Goal: Information Seeking & Learning: Learn about a topic

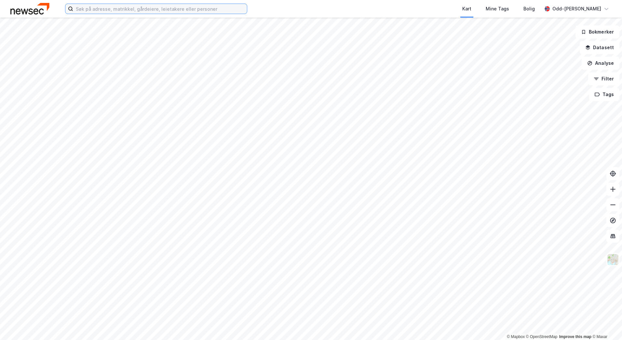
click at [109, 9] on input at bounding box center [160, 9] width 174 height 10
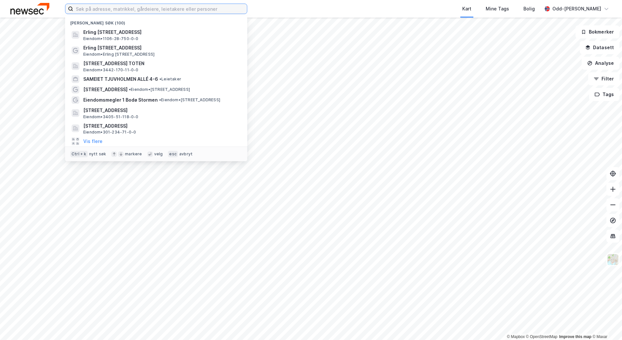
paste input "Fånesvegen 9,15, 17"
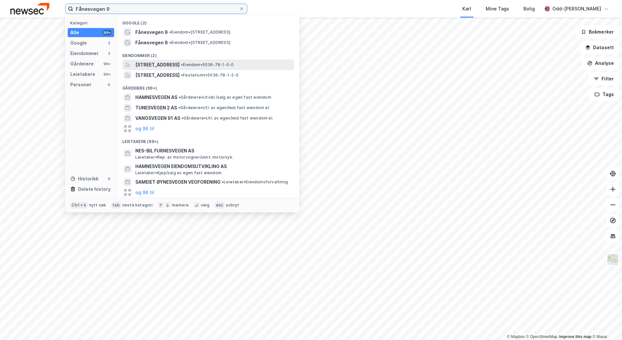
type input "Fånesvegen 9"
click at [166, 63] on span "[STREET_ADDRESS]" at bounding box center [157, 65] width 44 height 8
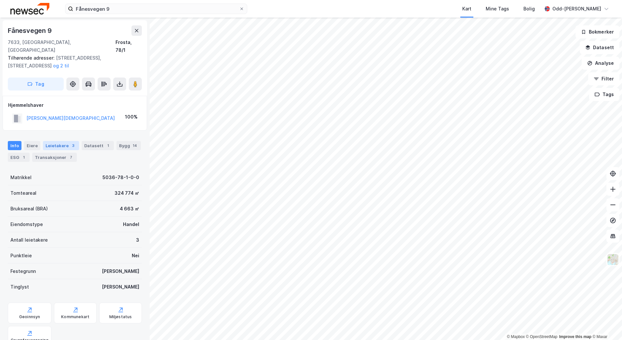
click at [61, 141] on div "Leietakere 3" at bounding box center [61, 145] width 36 height 9
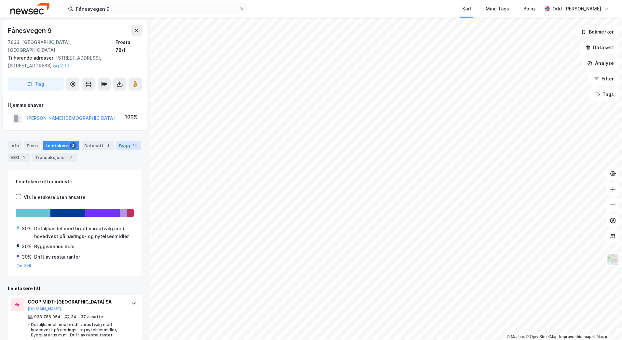
click at [131, 142] on div "14" at bounding box center [134, 145] width 7 height 7
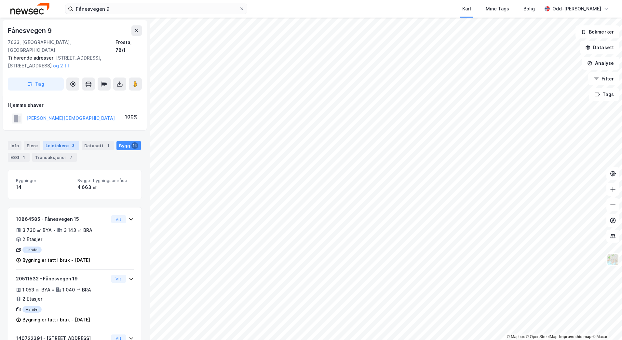
click at [61, 141] on div "Leietakere 3" at bounding box center [61, 145] width 36 height 9
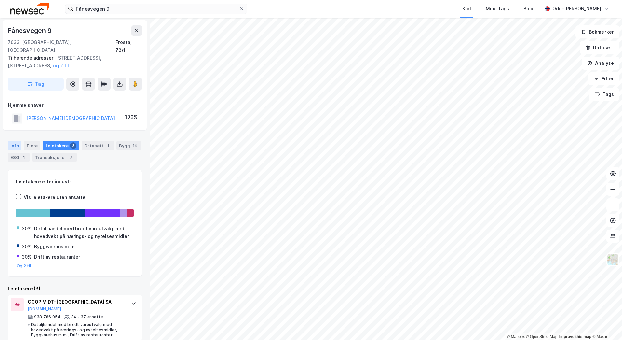
click at [8, 141] on div "Info" at bounding box center [15, 145] width 14 height 9
